Goal: Navigation & Orientation: Find specific page/section

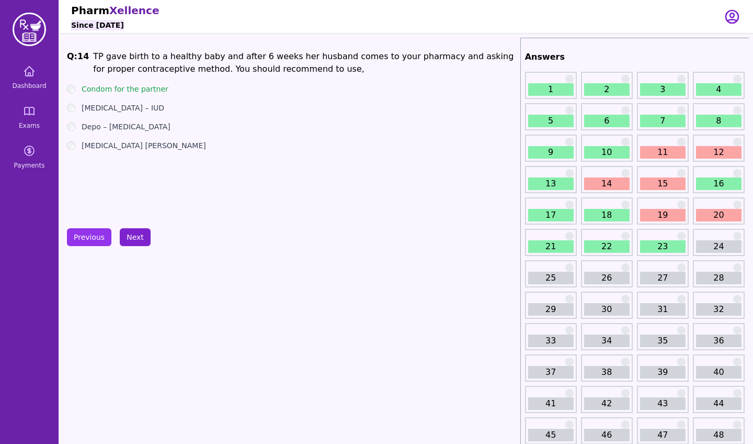
click at [138, 242] on button "Next" at bounding box center [135, 237] width 31 height 18
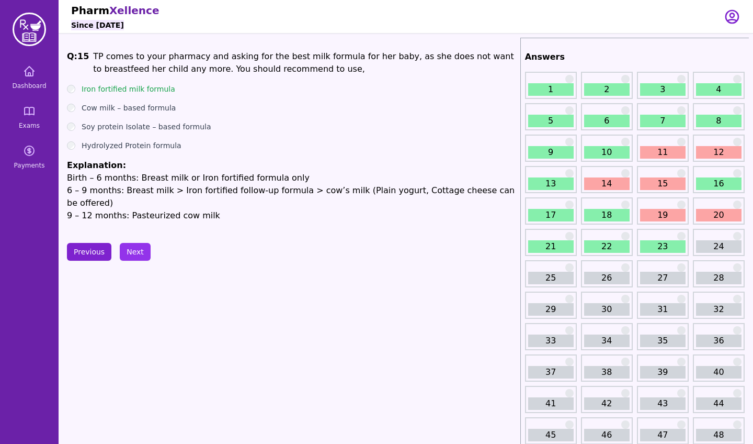
click at [90, 243] on button "Previous" at bounding box center [89, 252] width 44 height 18
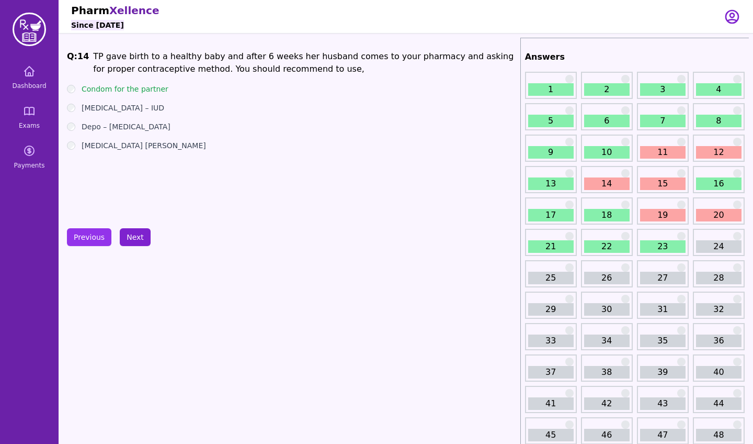
click at [121, 237] on button "Next" at bounding box center [135, 237] width 31 height 18
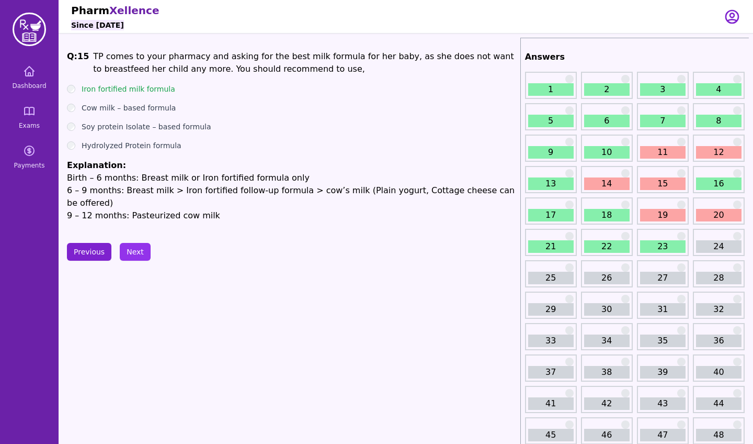
click at [95, 243] on button "Previous" at bounding box center [89, 252] width 44 height 18
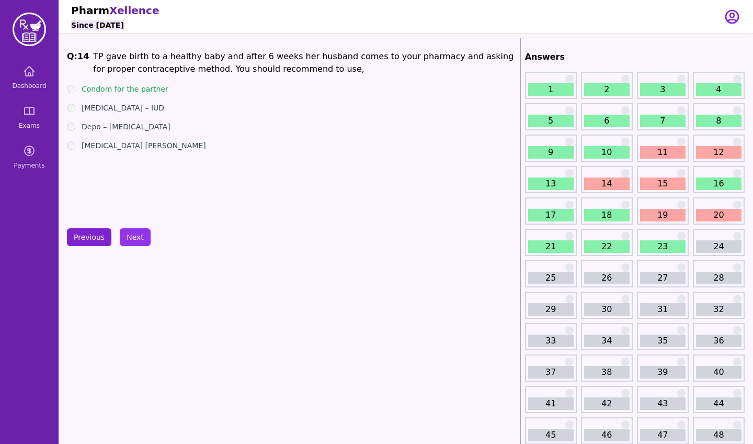
click at [95, 239] on button "Previous" at bounding box center [89, 237] width 44 height 18
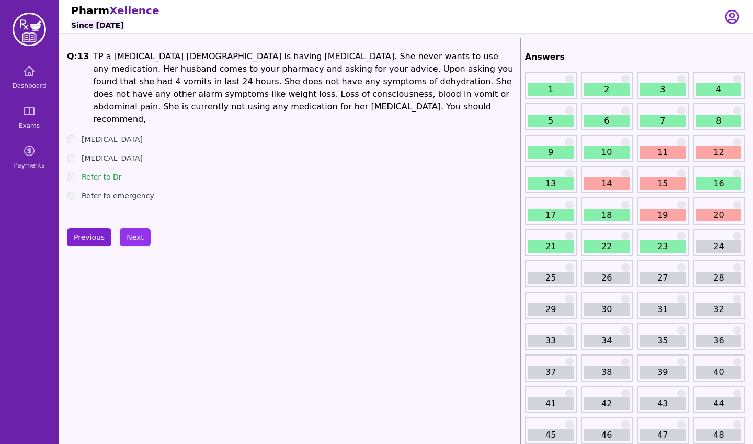
click at [88, 232] on button "Previous" at bounding box center [89, 237] width 44 height 18
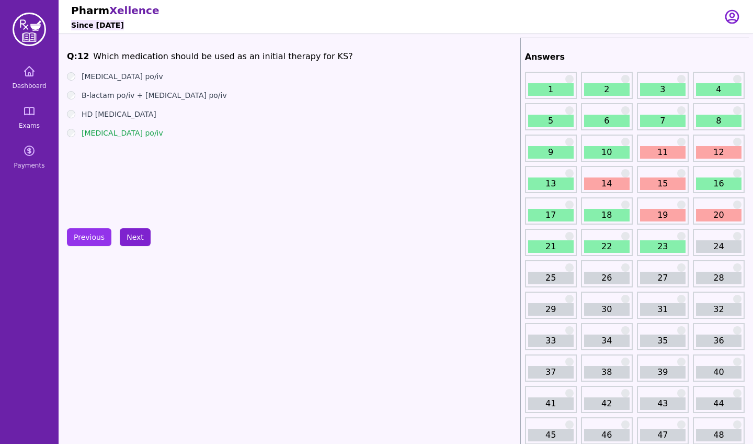
click at [128, 235] on button "Next" at bounding box center [135, 237] width 31 height 18
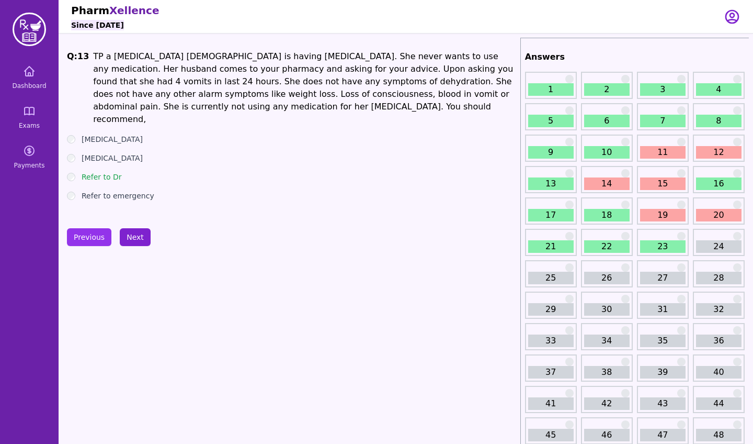
click at [128, 235] on button "Next" at bounding box center [135, 237] width 31 height 18
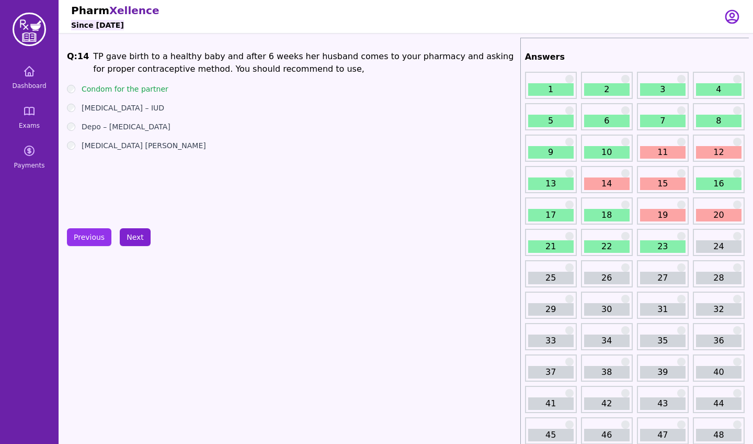
click at [128, 235] on button "Next" at bounding box center [135, 237] width 31 height 18
